Goal: Navigation & Orientation: Find specific page/section

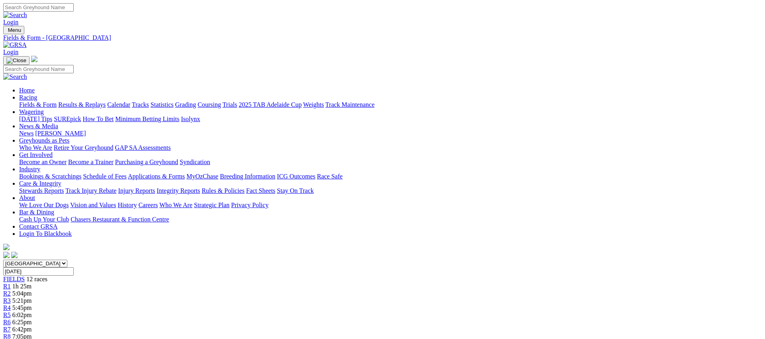
click at [324, 101] on link "Weights" at bounding box center [313, 104] width 21 height 7
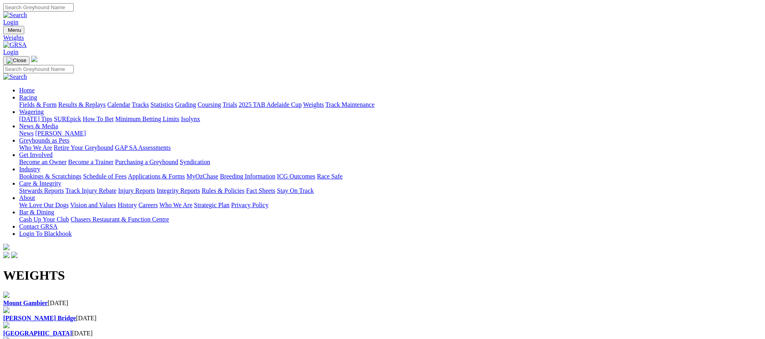
click at [260, 315] on div "Murray Bridge 17 Aug 2025" at bounding box center [382, 318] width 759 height 7
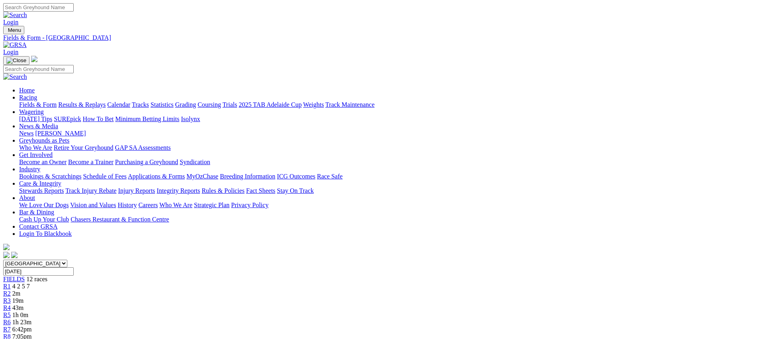
click at [130, 101] on link "Calendar" at bounding box center [118, 104] width 23 height 7
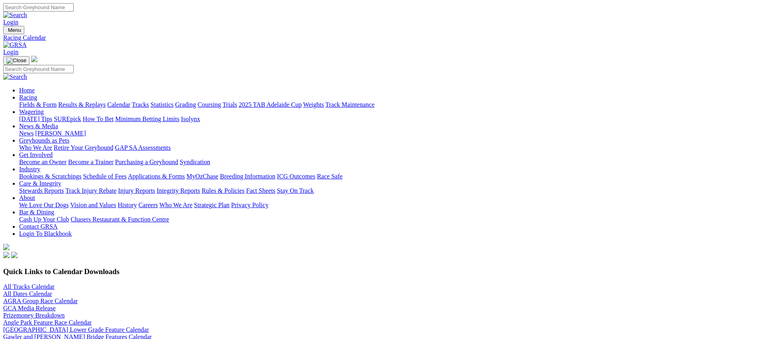
click at [55, 283] on link "All Tracks Calendar" at bounding box center [28, 286] width 51 height 7
click at [78, 298] on link "AGRA Group Race Calendar" at bounding box center [40, 301] width 75 height 7
click at [92, 319] on link "Angle Park Feature Race Calendar" at bounding box center [47, 322] width 88 height 7
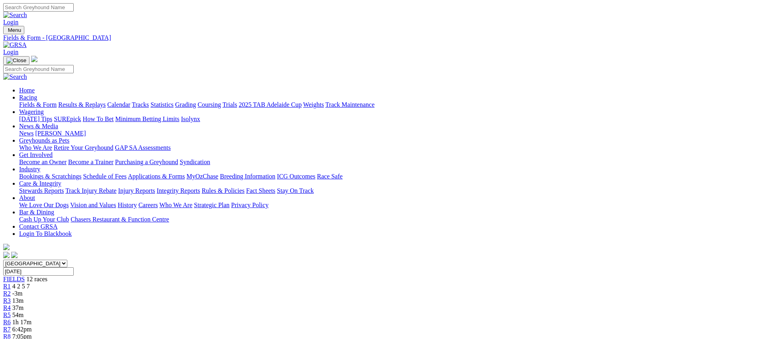
click at [57, 101] on link "Fields & Form" at bounding box center [37, 104] width 37 height 7
